Goal: Find specific page/section: Find specific page/section

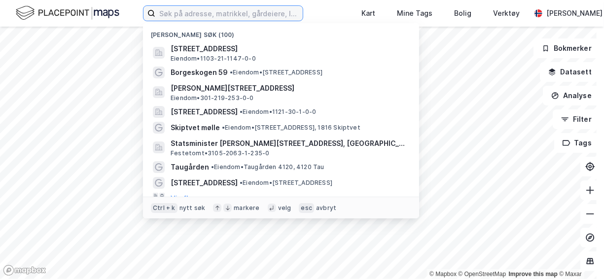
click at [246, 16] on input at bounding box center [229, 13] width 148 height 15
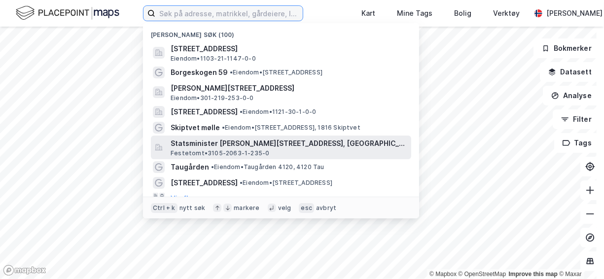
scroll to position [10, 0]
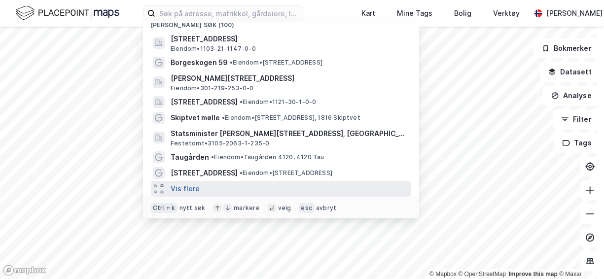
click at [189, 189] on button "Vis flere" at bounding box center [185, 189] width 29 height 12
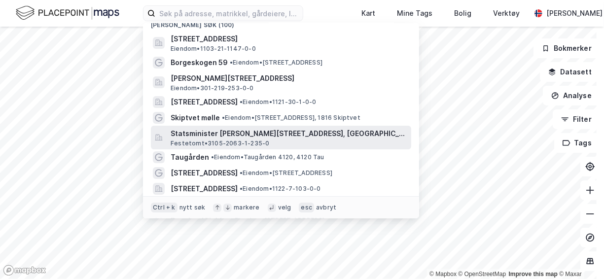
click at [228, 131] on span "Statsminister [PERSON_NAME][STREET_ADDRESS], [GEOGRAPHIC_DATA]" at bounding box center [289, 134] width 237 height 12
